Goal: Task Accomplishment & Management: Manage account settings

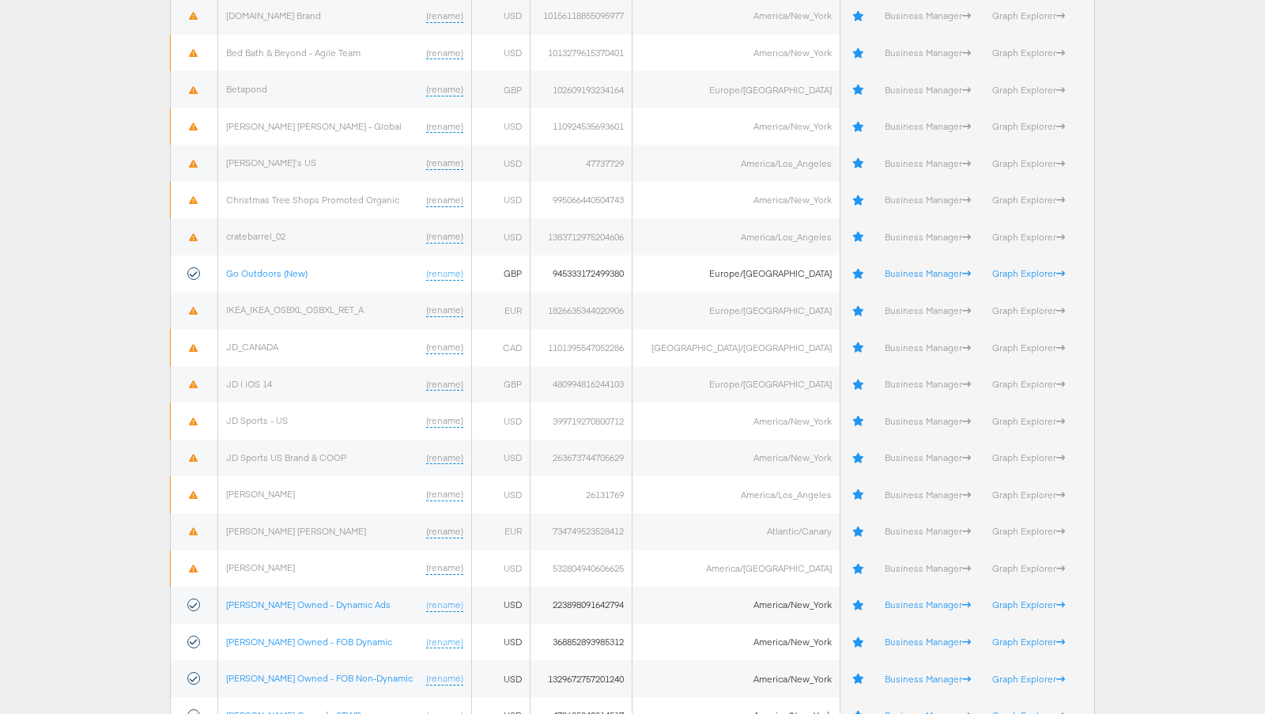
scroll to position [730, 0]
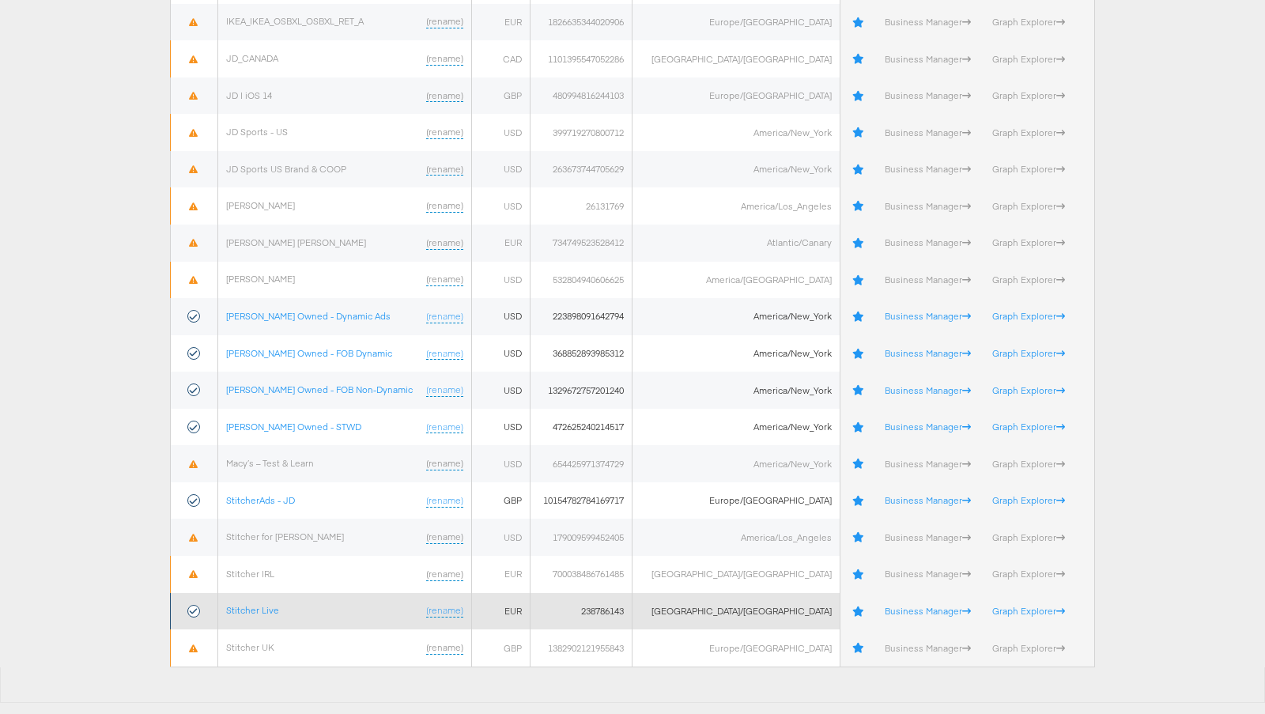
click at [262, 614] on td "Stitcher Live (rename)" at bounding box center [345, 611] width 254 height 37
click at [256, 607] on link "Stitcher Live" at bounding box center [252, 610] width 53 height 12
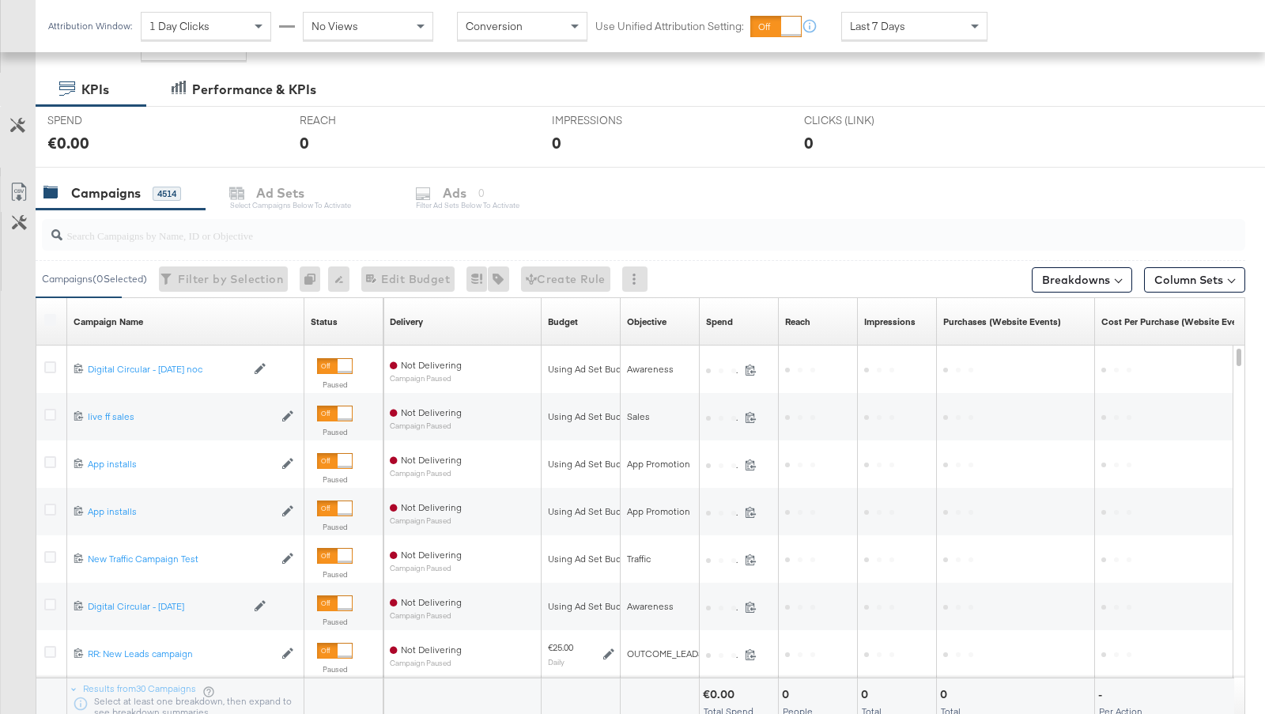
scroll to position [242, 0]
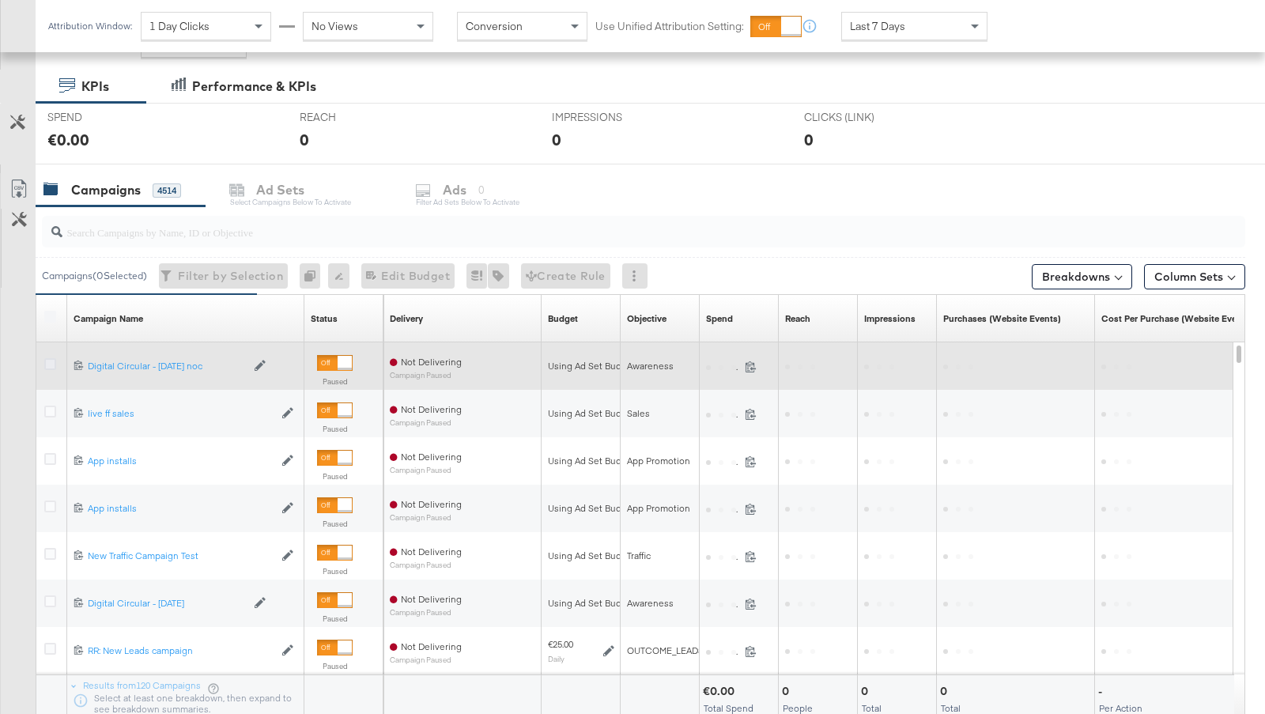
click at [55, 363] on icon at bounding box center [50, 364] width 12 height 12
click at [0, 0] on input "checkbox" at bounding box center [0, 0] width 0 height 0
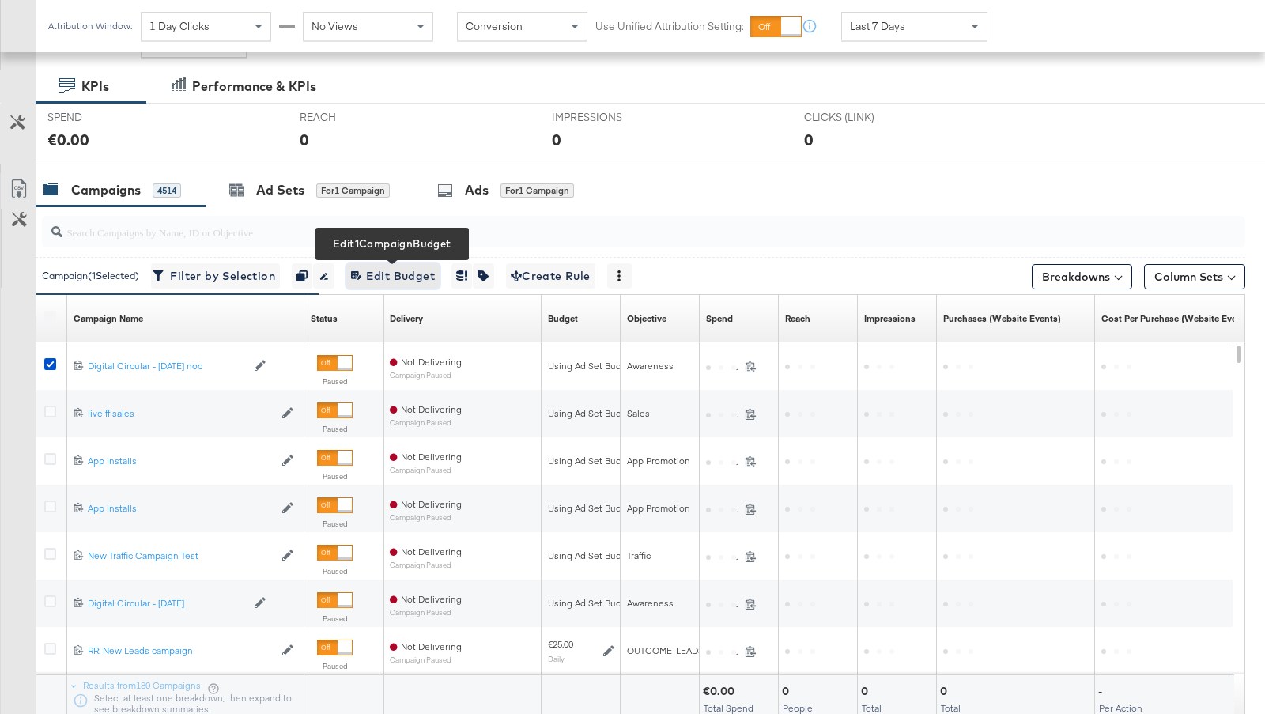
click at [405, 281] on span "Edit 1 Campaign Budget Edit Budget" at bounding box center [393, 277] width 84 height 20
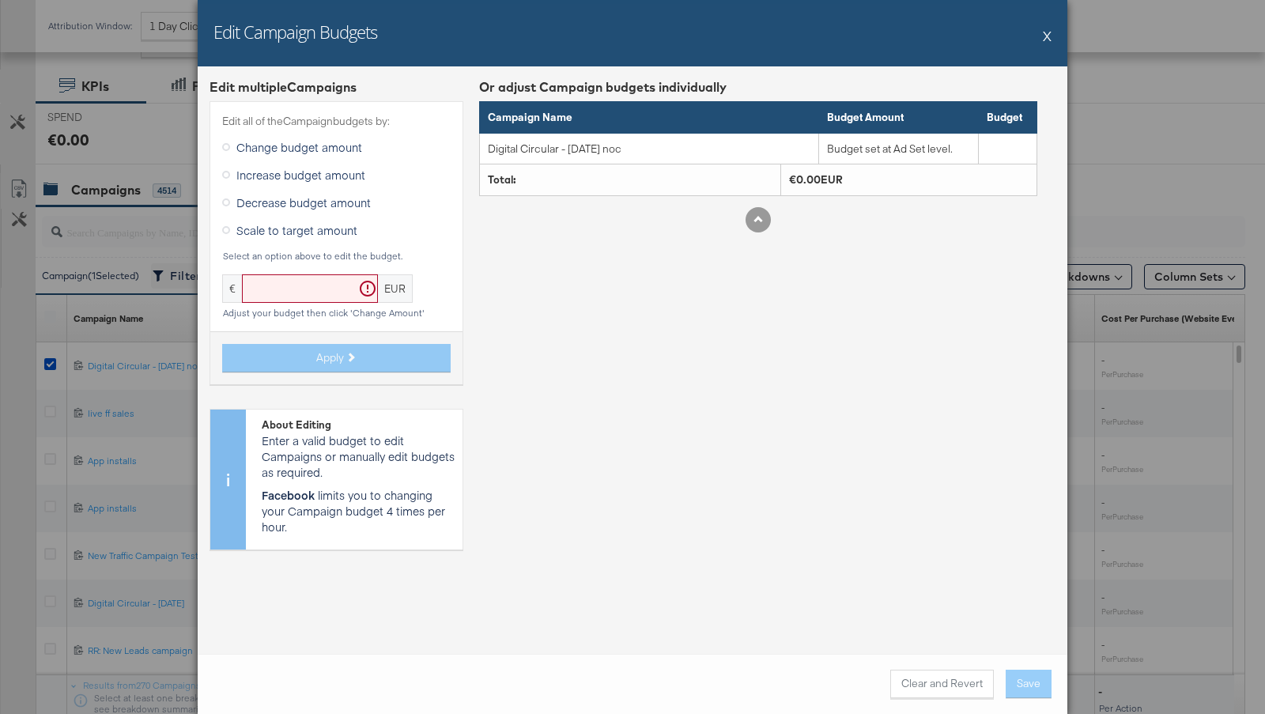
click at [1045, 39] on button "X" at bounding box center [1047, 36] width 9 height 32
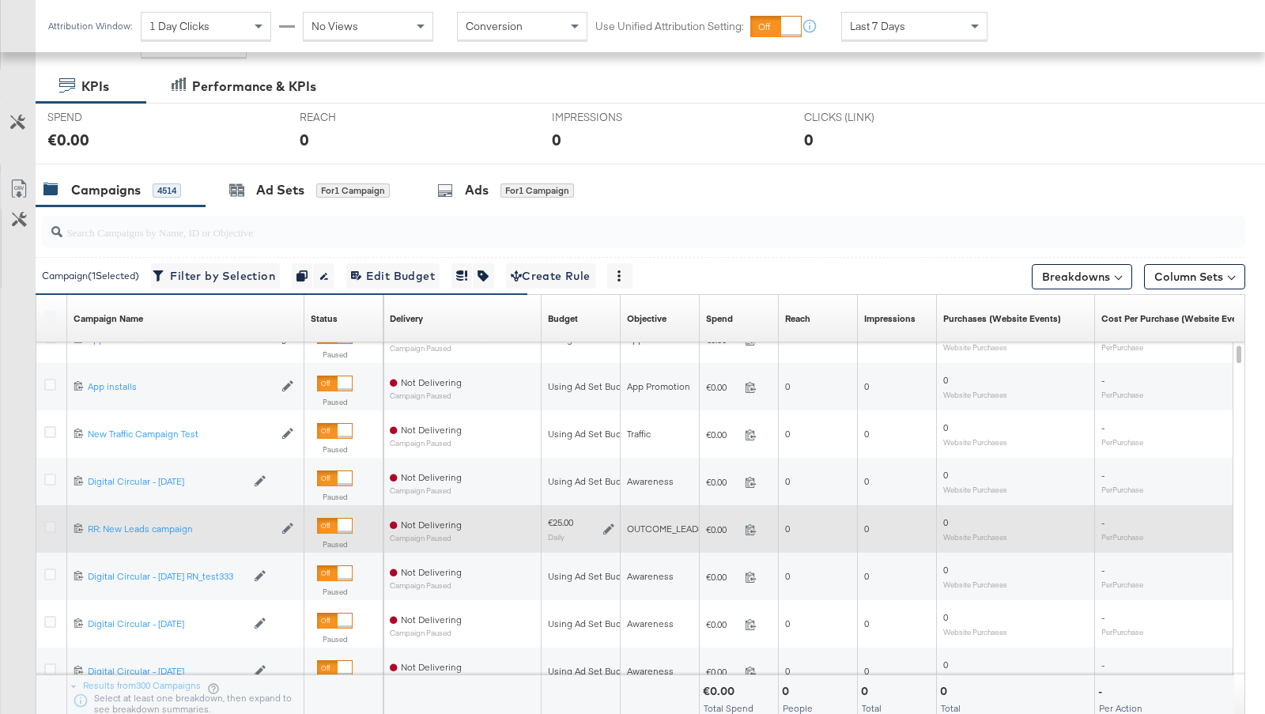
click at [47, 524] on icon at bounding box center [50, 527] width 12 height 12
click at [0, 0] on input "checkbox" at bounding box center [0, 0] width 0 height 0
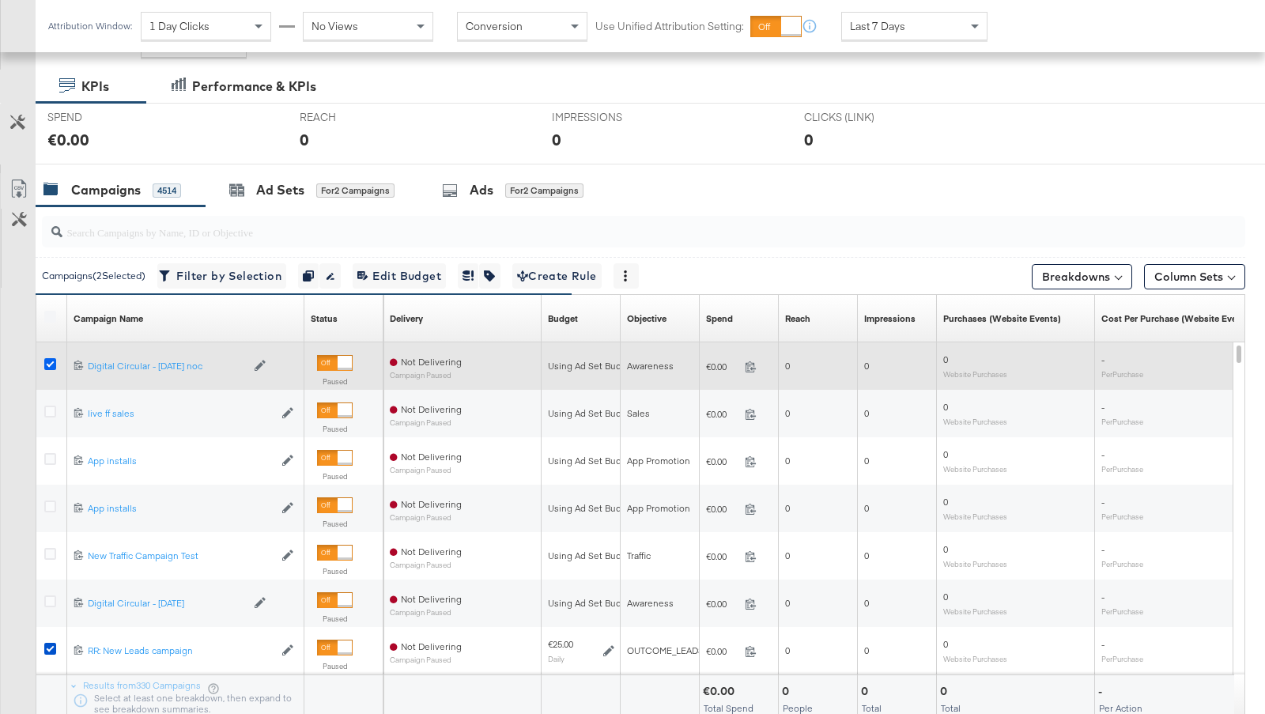
scroll to position [211, 0]
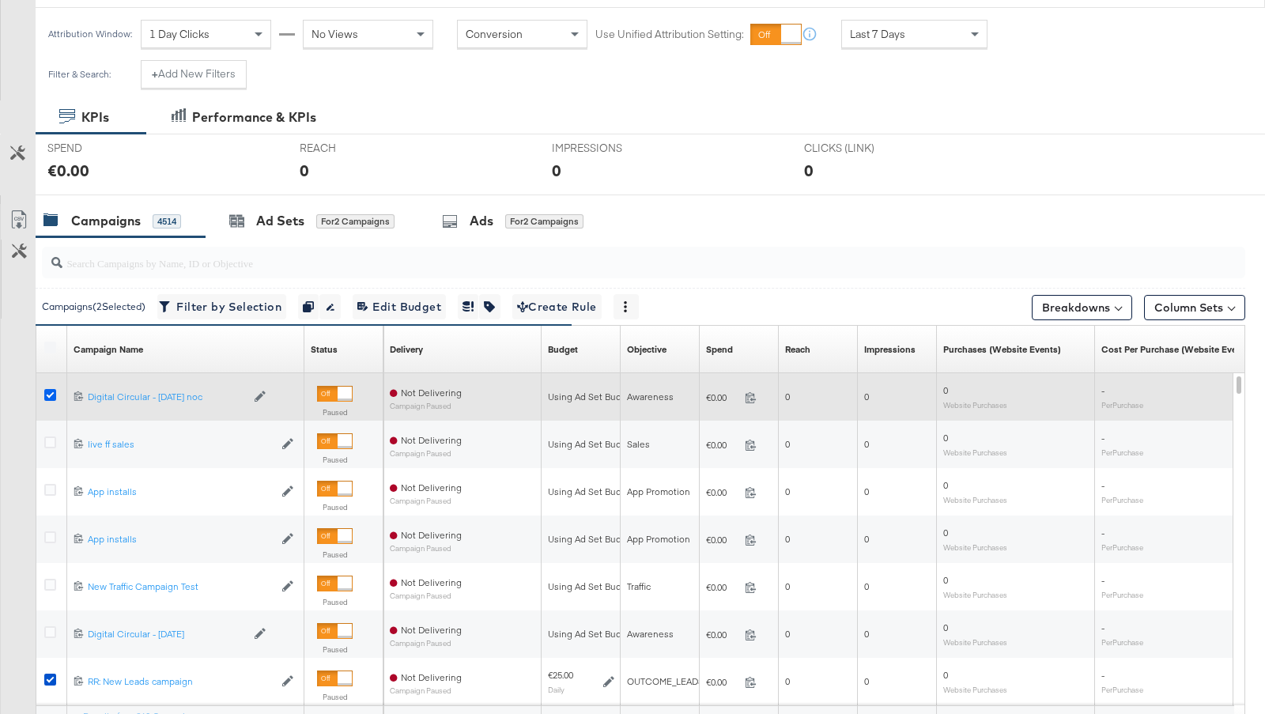
click at [48, 393] on icon at bounding box center [50, 395] width 12 height 12
click at [0, 0] on input "checkbox" at bounding box center [0, 0] width 0 height 0
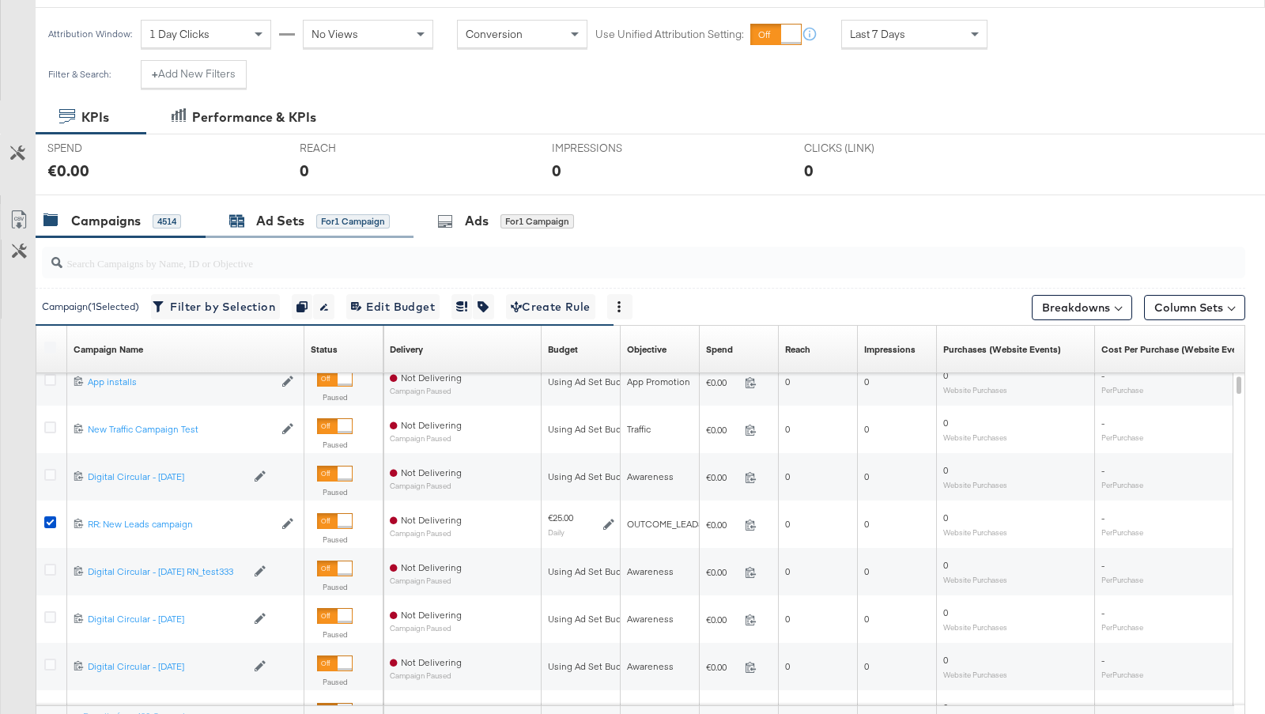
click at [280, 226] on div "Ad Sets" at bounding box center [280, 221] width 48 height 18
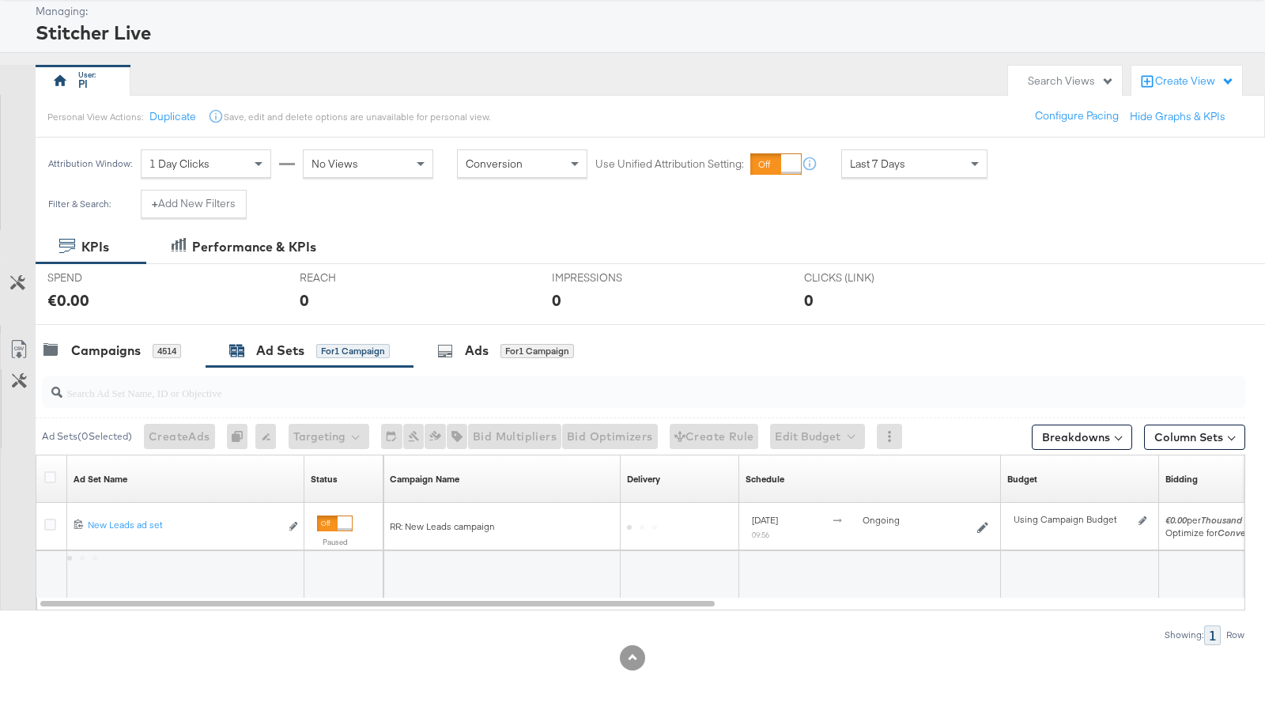
scroll to position [78, 0]
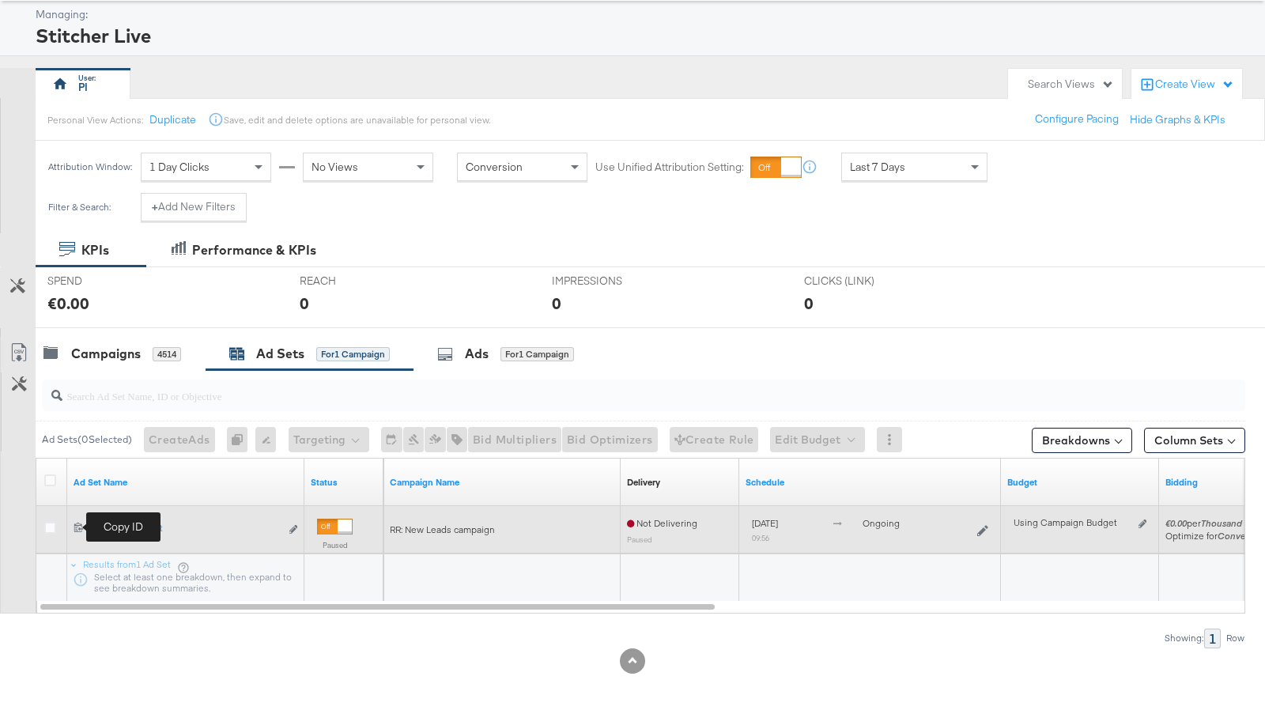
click at [76, 522] on icon at bounding box center [79, 527] width 10 height 10
click at [55, 523] on div at bounding box center [52, 530] width 17 height 16
click at [38, 525] on div at bounding box center [52, 530] width 29 height 28
click at [47, 524] on icon at bounding box center [50, 528] width 12 height 12
click at [0, 0] on input "checkbox" at bounding box center [0, 0] width 0 height 0
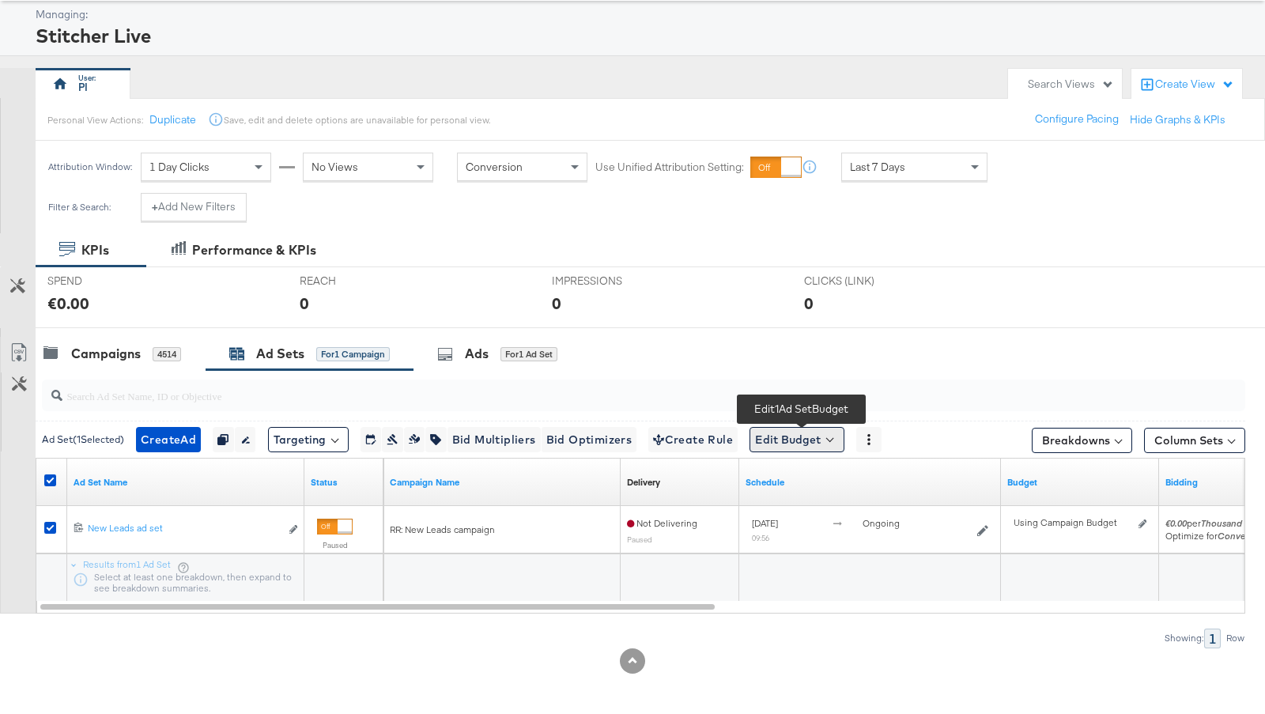
click at [837, 440] on button "Edit Budget" at bounding box center [797, 439] width 95 height 25
click at [838, 505] on span "Edit Ad Set Spend Limits" at bounding box center [815, 512] width 117 height 21
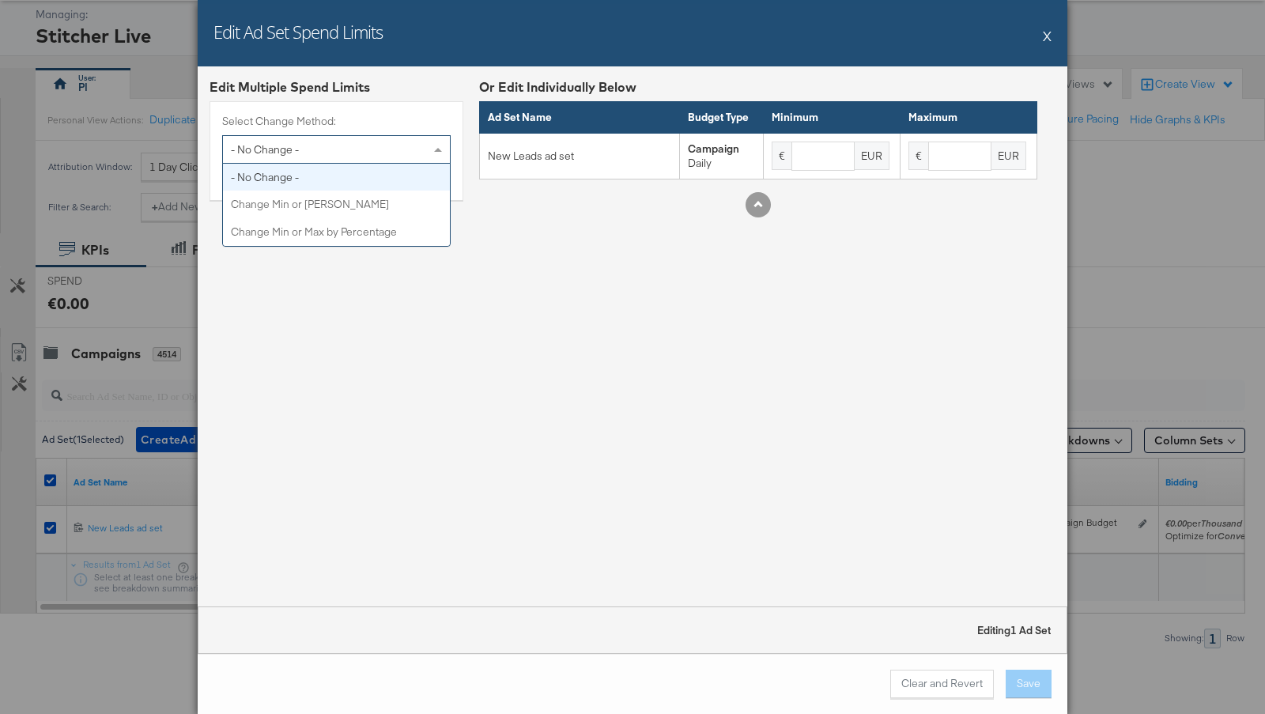
click at [350, 138] on div "- No Change -" at bounding box center [336, 149] width 227 height 27
click at [503, 236] on div "Edit Multiple Spend Limits Select Change Method: - No Change - - No Change - Ch…" at bounding box center [633, 336] width 870 height 540
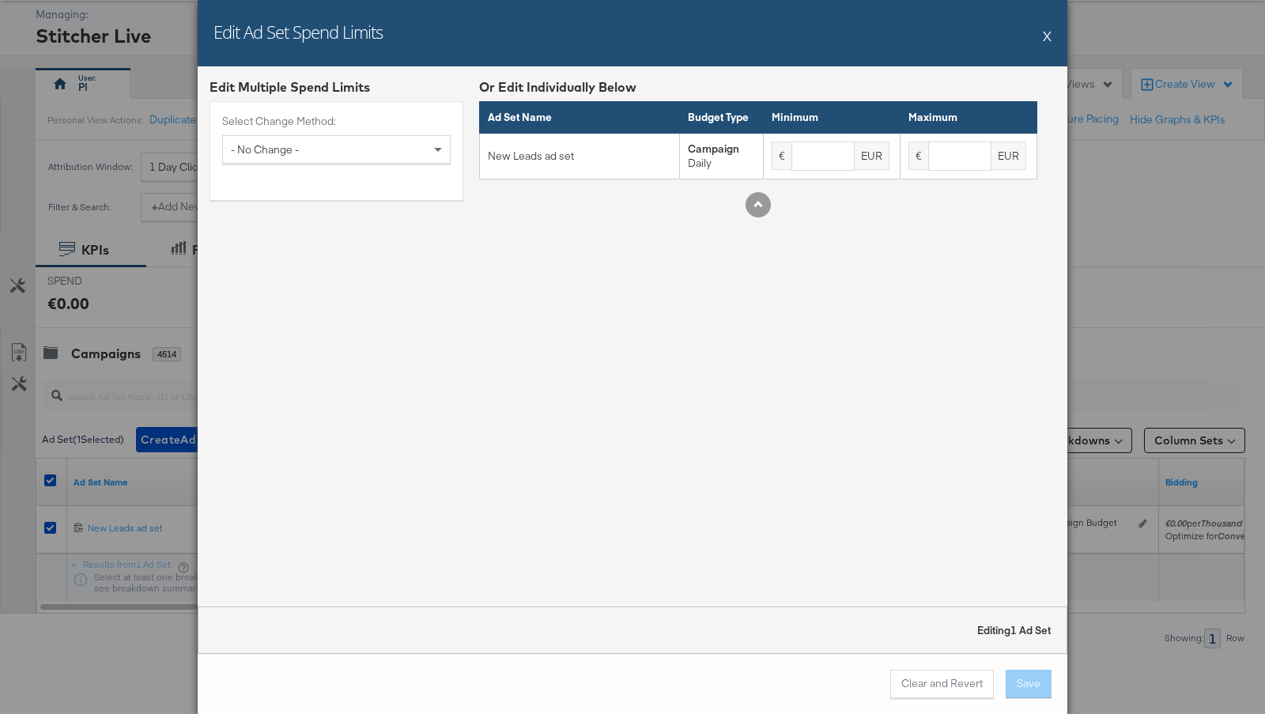
click at [1046, 40] on button "X" at bounding box center [1047, 36] width 9 height 32
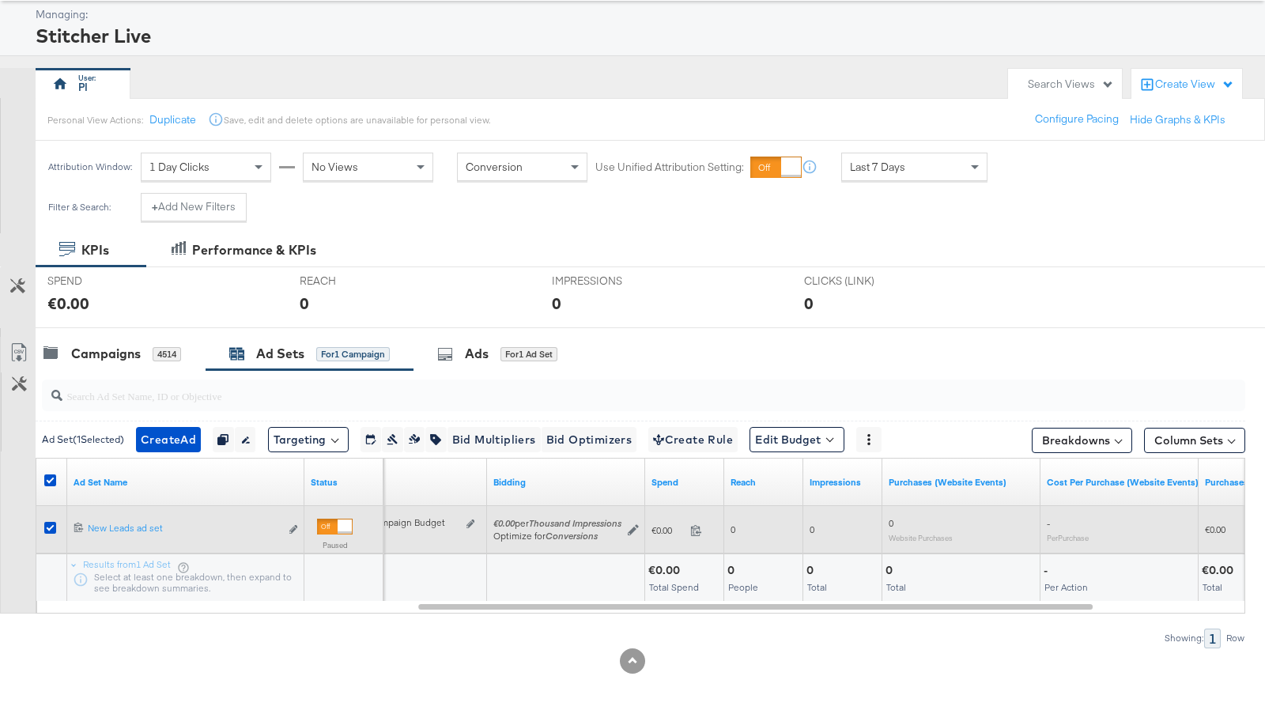
scroll to position [76, 0]
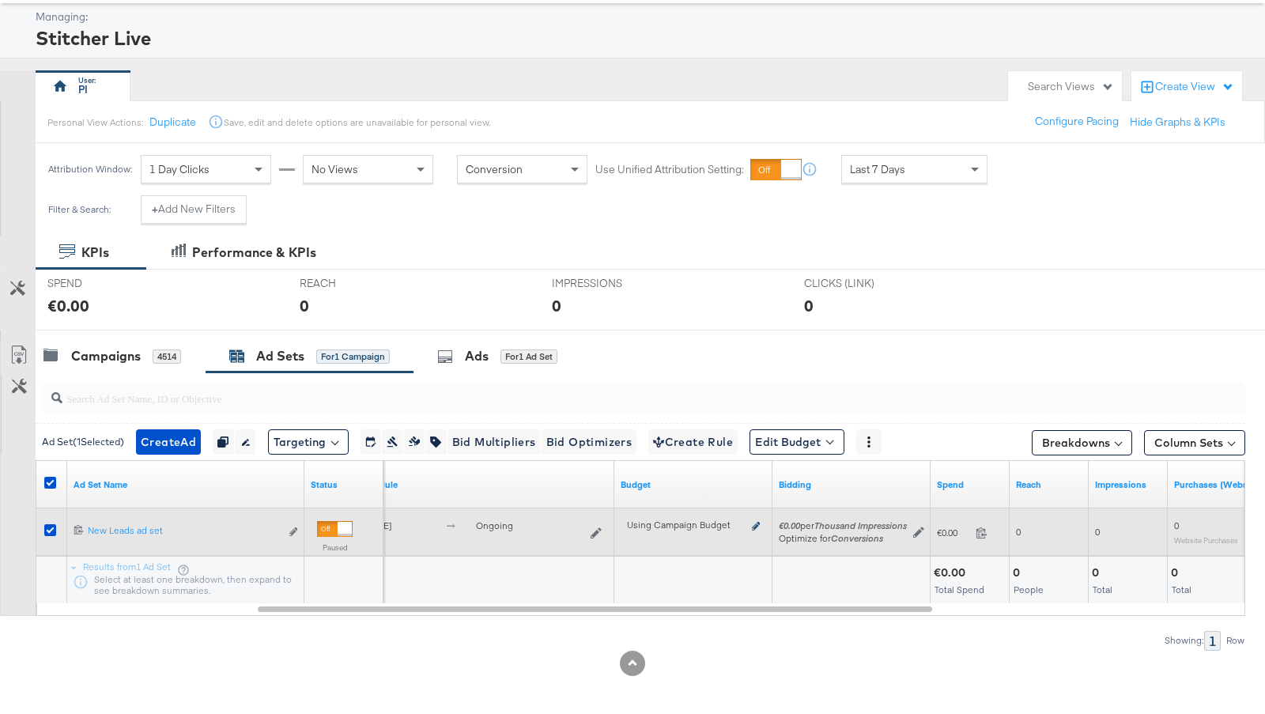
click at [754, 525] on icon at bounding box center [756, 526] width 8 height 9
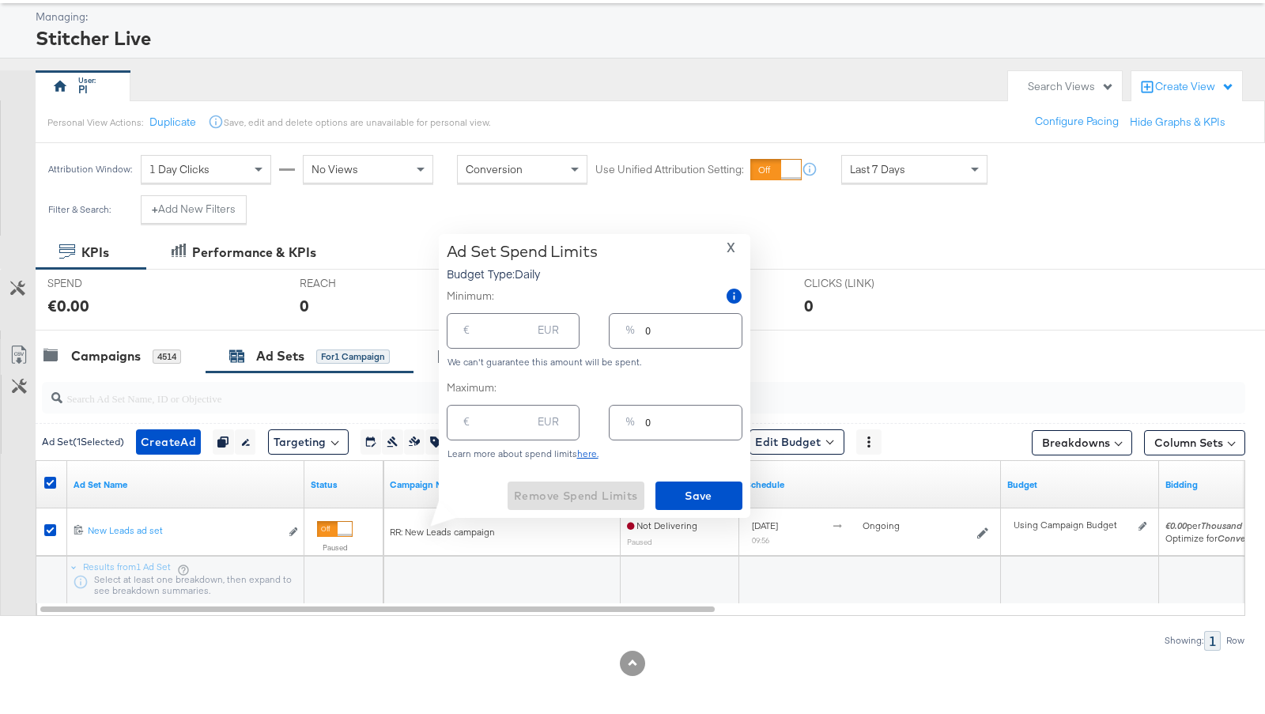
click at [732, 257] on span "X" at bounding box center [731, 247] width 9 height 22
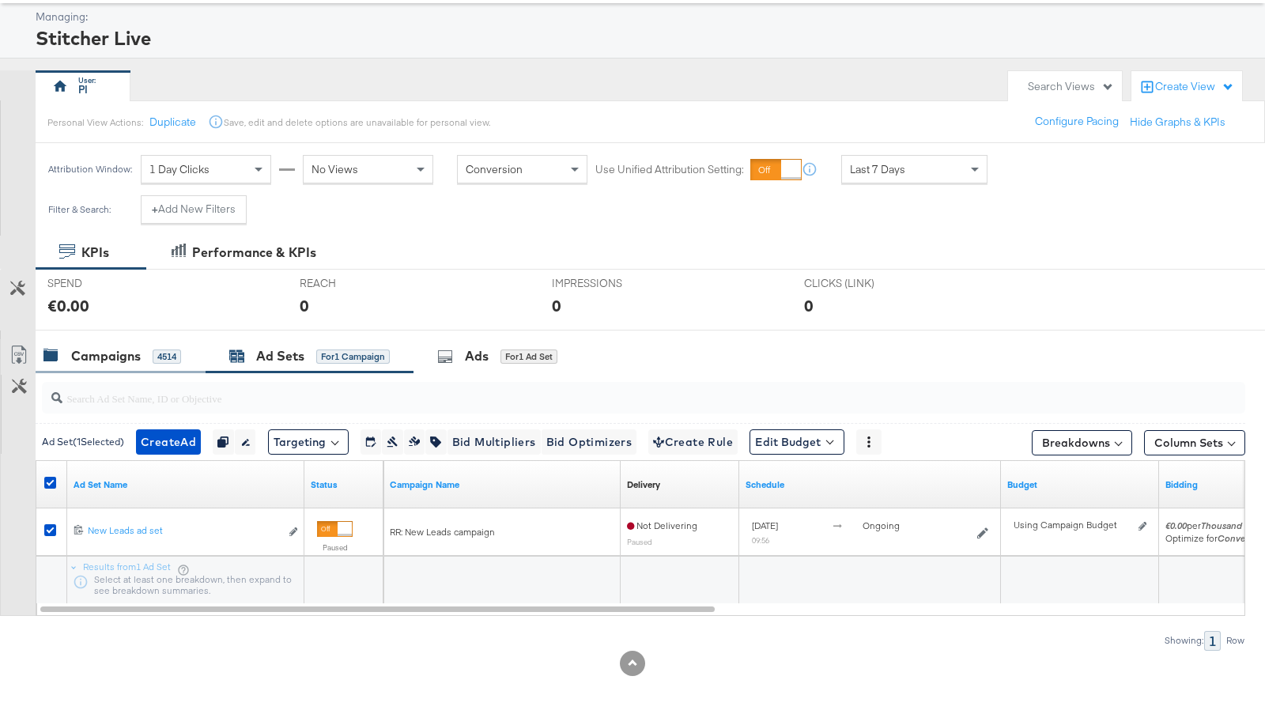
click at [109, 342] on div "Campaigns 4514" at bounding box center [121, 356] width 170 height 34
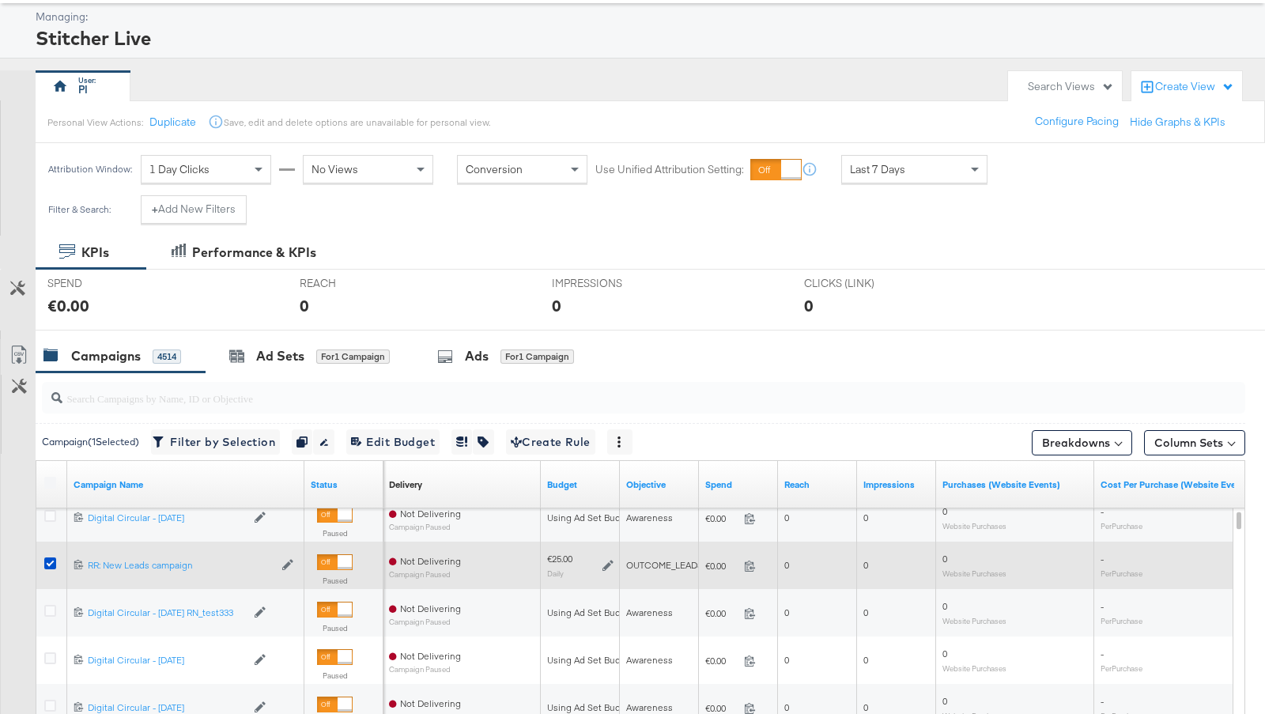
click at [603, 561] on icon at bounding box center [608, 565] width 11 height 11
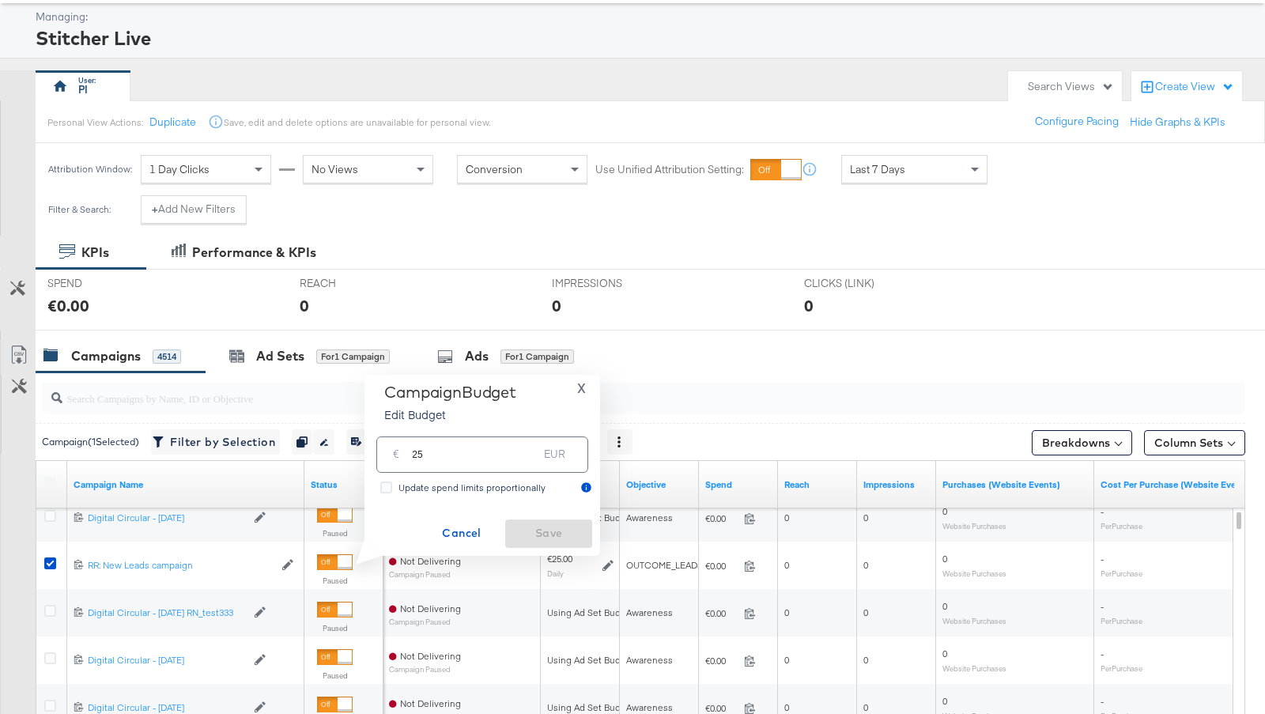
click at [582, 397] on span "X" at bounding box center [581, 388] width 9 height 22
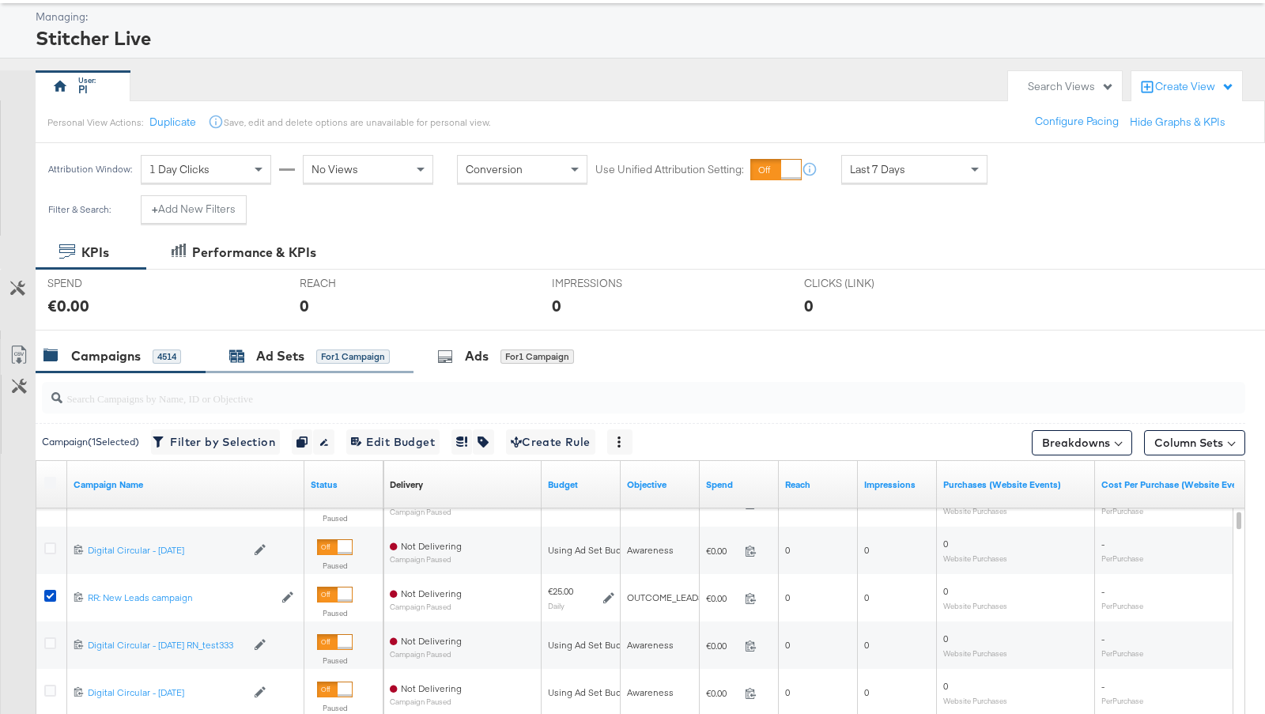
click at [259, 347] on div "Ad Sets" at bounding box center [280, 356] width 48 height 18
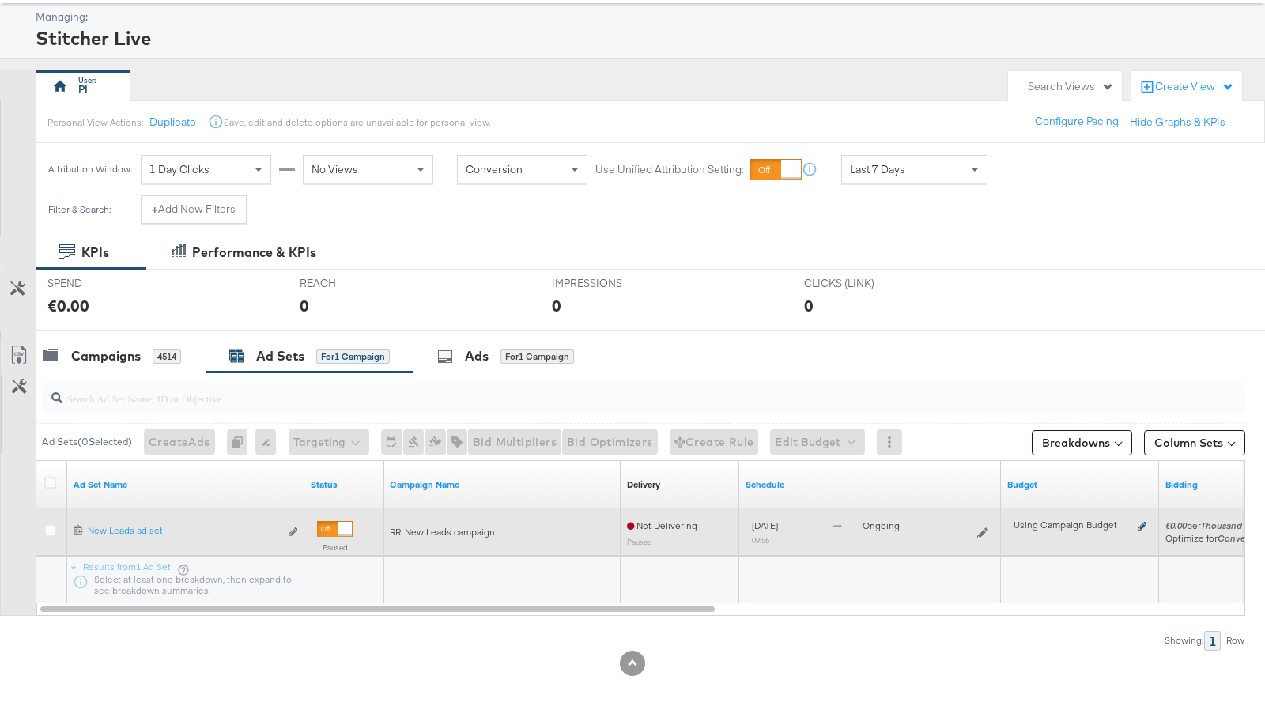
click at [1140, 524] on icon at bounding box center [1143, 526] width 8 height 9
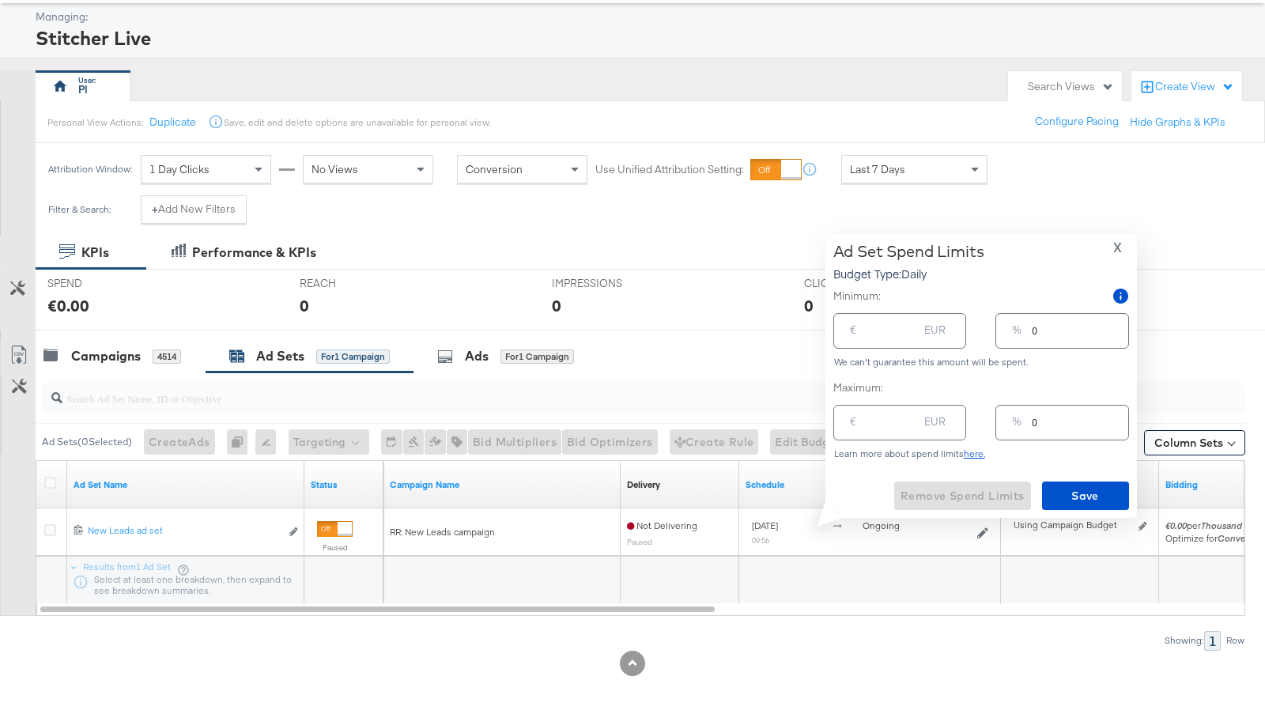
click at [1118, 250] on span "X" at bounding box center [1118, 247] width 9 height 22
